Goal: Task Accomplishment & Management: Manage account settings

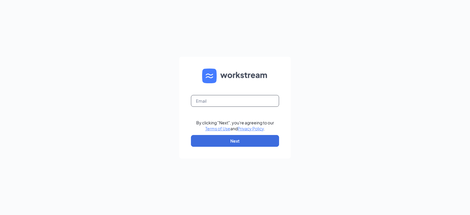
click at [222, 101] on input "text" at bounding box center [235, 101] width 88 height 12
type input "[PERSON_NAME][EMAIL_ADDRESS][PERSON_NAME][PERSON_NAME][DOMAIN_NAME]"
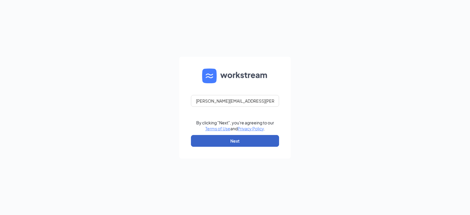
drag, startPoint x: 234, startPoint y: 139, endPoint x: 235, endPoint y: 135, distance: 3.7
click at [234, 139] on button "Next" at bounding box center [235, 141] width 88 height 12
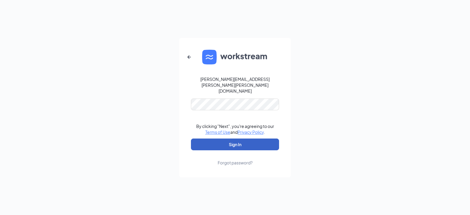
click at [236, 138] on button "Sign In" at bounding box center [235, 144] width 88 height 12
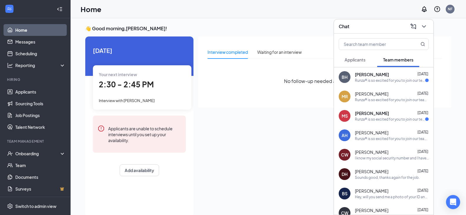
click at [365, 62] on span "Applicants" at bounding box center [354, 59] width 21 height 5
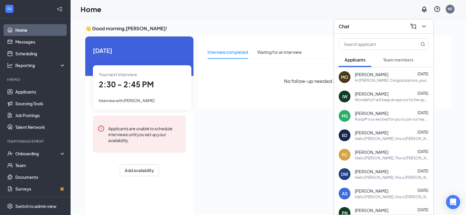
click at [373, 79] on div "Hi myrah. Congratulations, your interview for Crew Member - Kearney Southeast (…" at bounding box center [392, 80] width 74 height 5
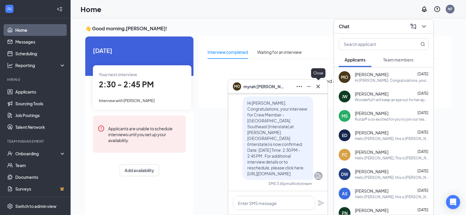
click at [319, 85] on icon "Cross" at bounding box center [317, 86] width 7 height 7
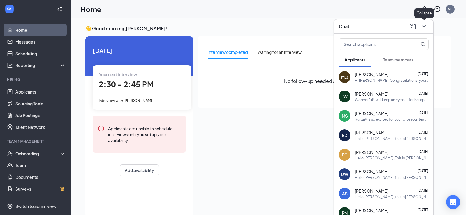
click at [424, 28] on icon "ChevronDown" at bounding box center [423, 26] width 7 height 7
